Goal: Navigation & Orientation: Find specific page/section

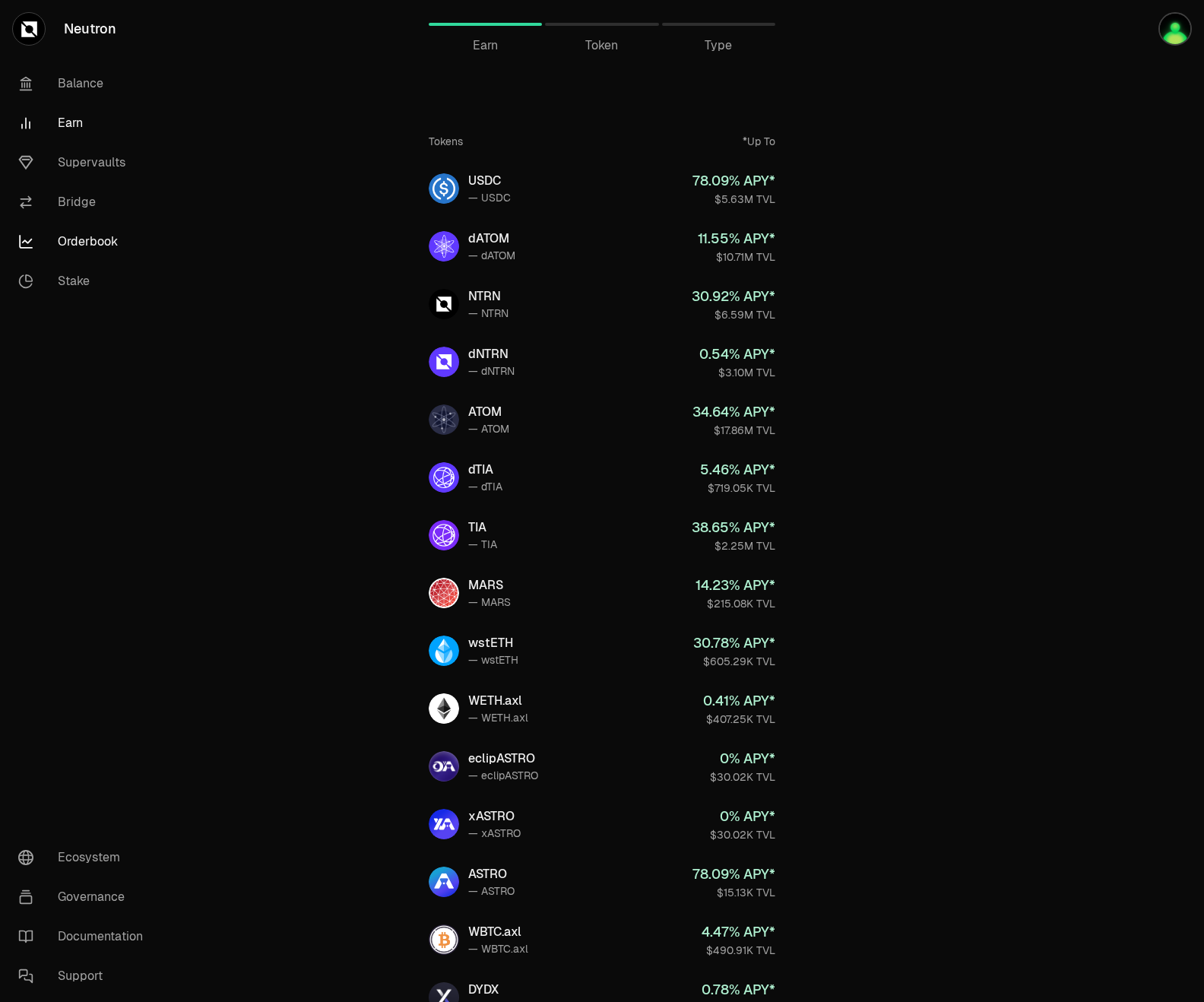
click at [90, 236] on link "Orderbook" at bounding box center [85, 241] width 158 height 40
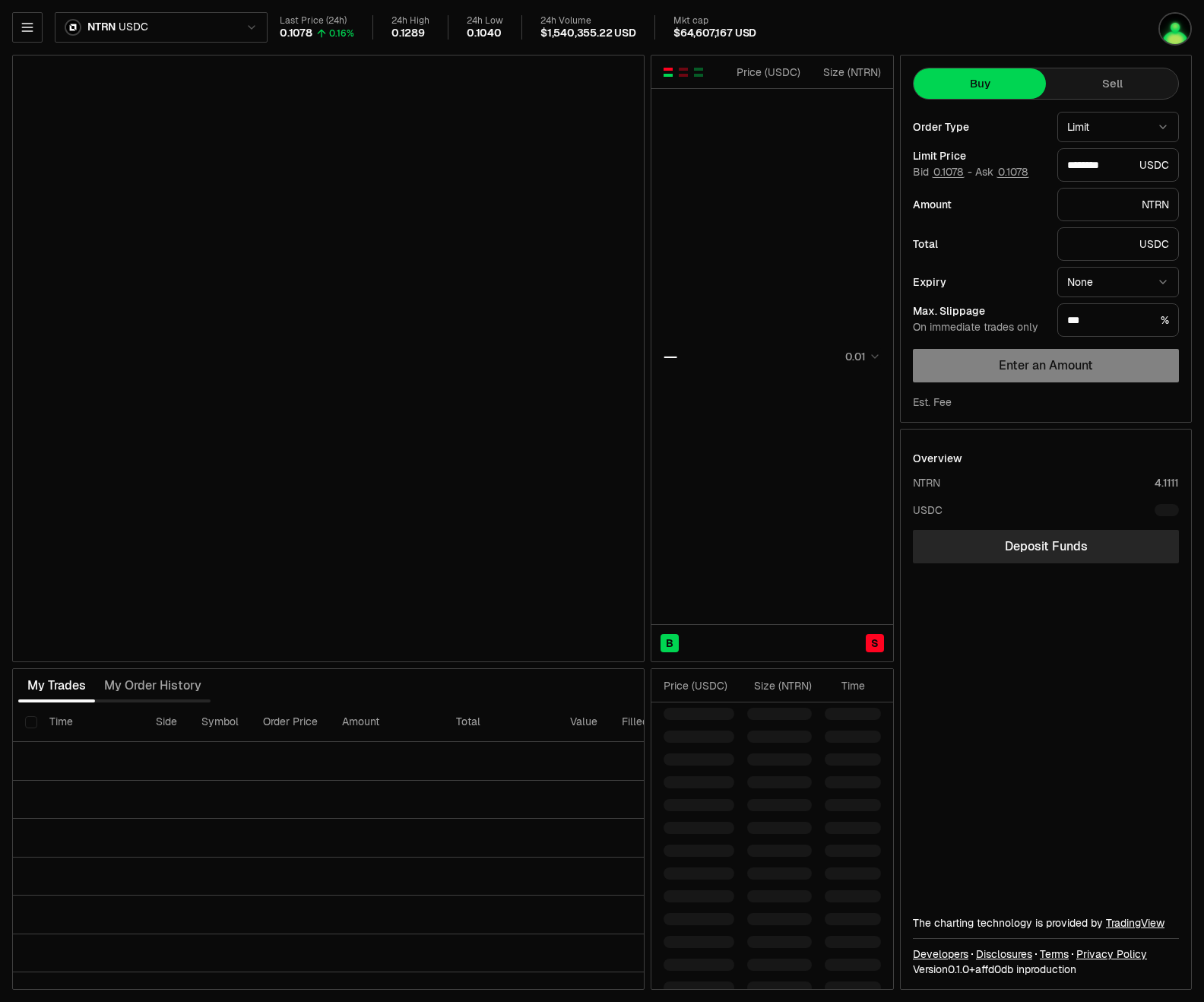
type input "********"
click at [250, 26] on html "Neutron Balance Earn Supervaults Bridge Orderbook Stake Ecosystem Governance Do…" at bounding box center [602, 501] width 1204 height 1002
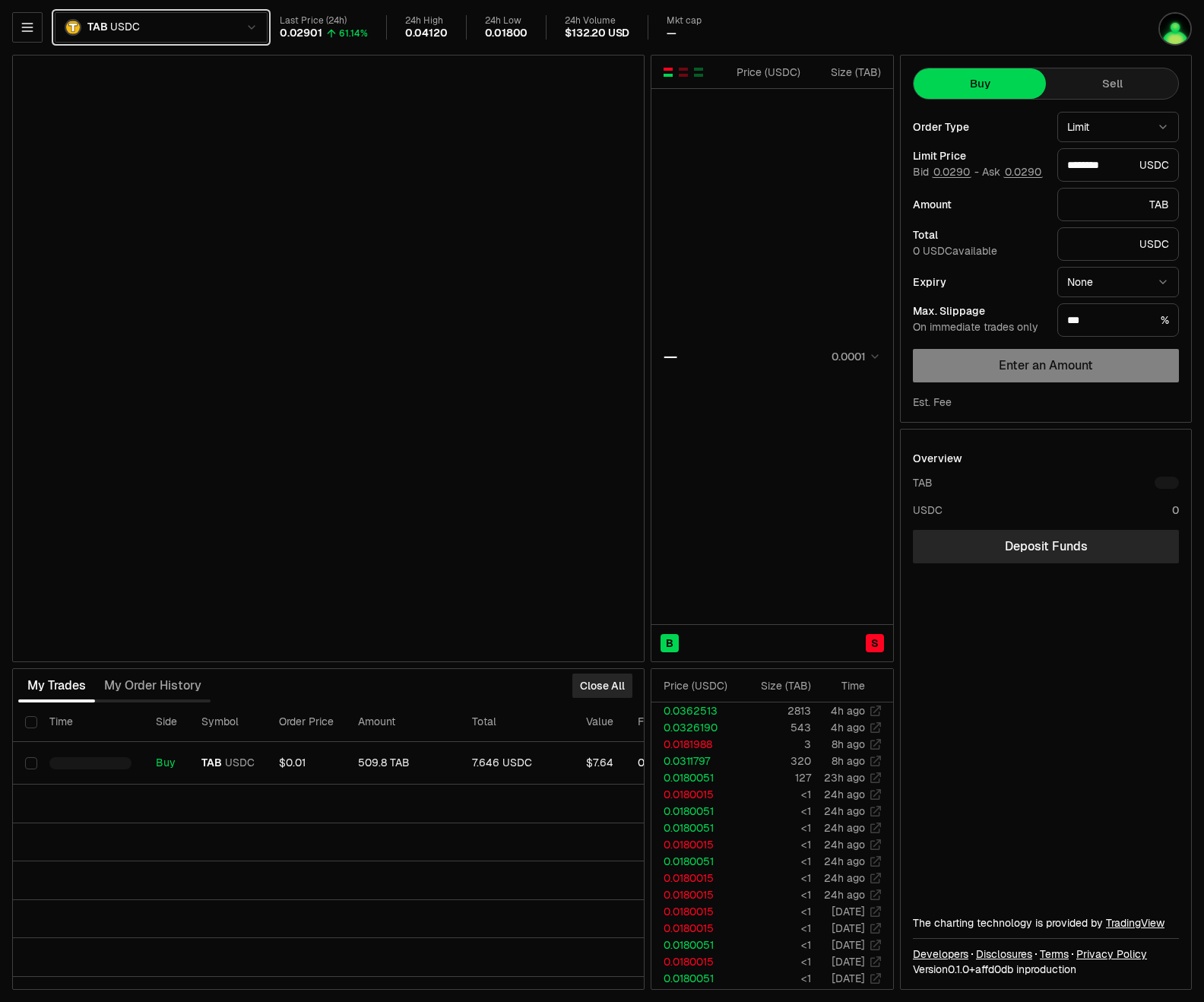
type input "********"
